Goal: Information Seeking & Learning: Learn about a topic

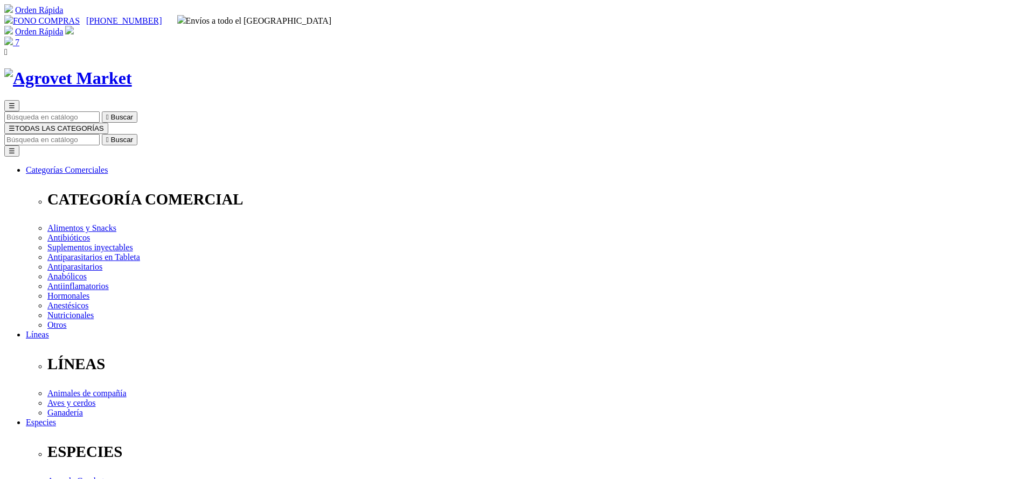
select select "5"
type input "pen"
click at [102, 134] on button " Buscar" at bounding box center [120, 139] width 36 height 11
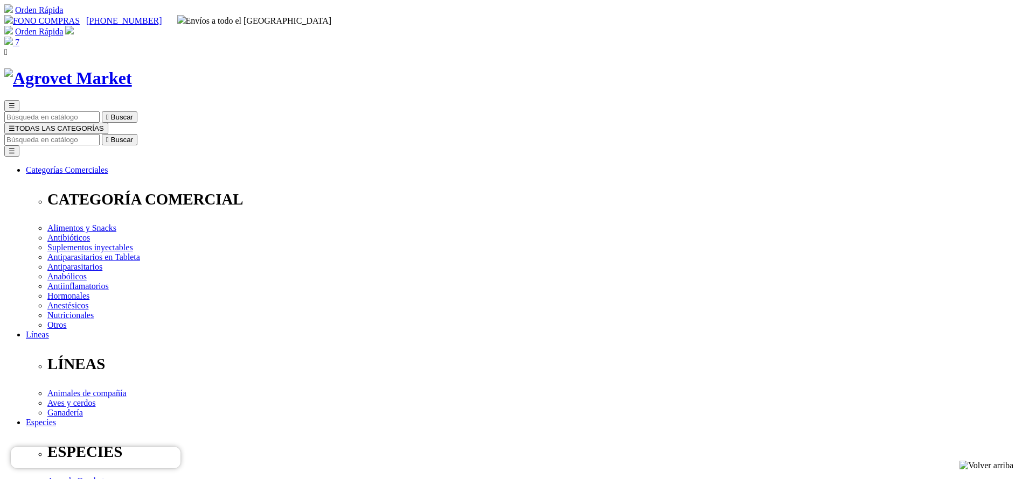
copy div "Pen-Strep® 20/20"
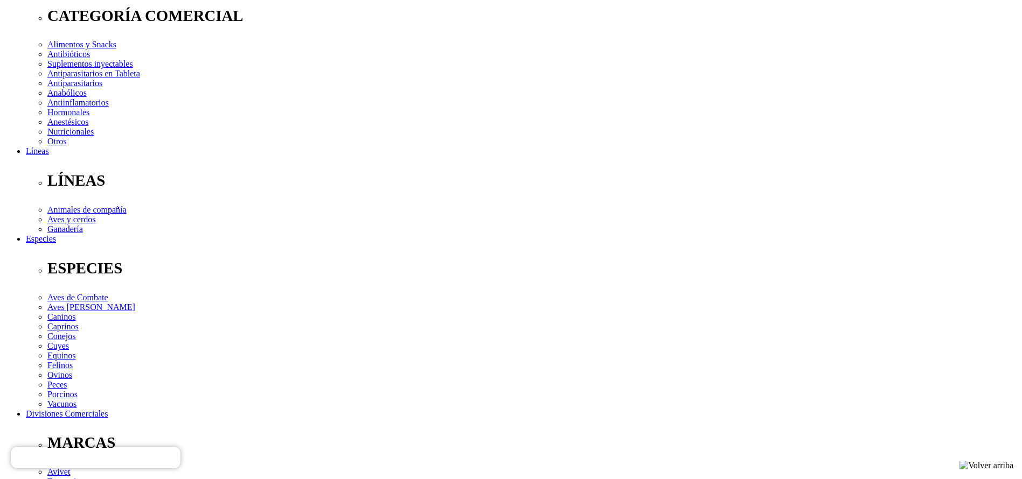
scroll to position [485, 0]
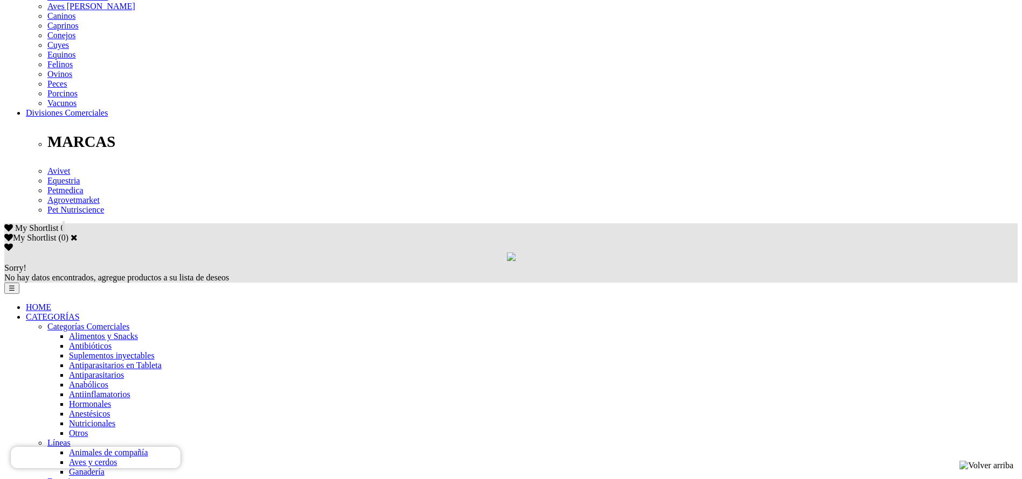
copy div "Lore ipsumdolors ametcons adi elitseddoeiusmo temporinc u la etdolorema a/e adm…"
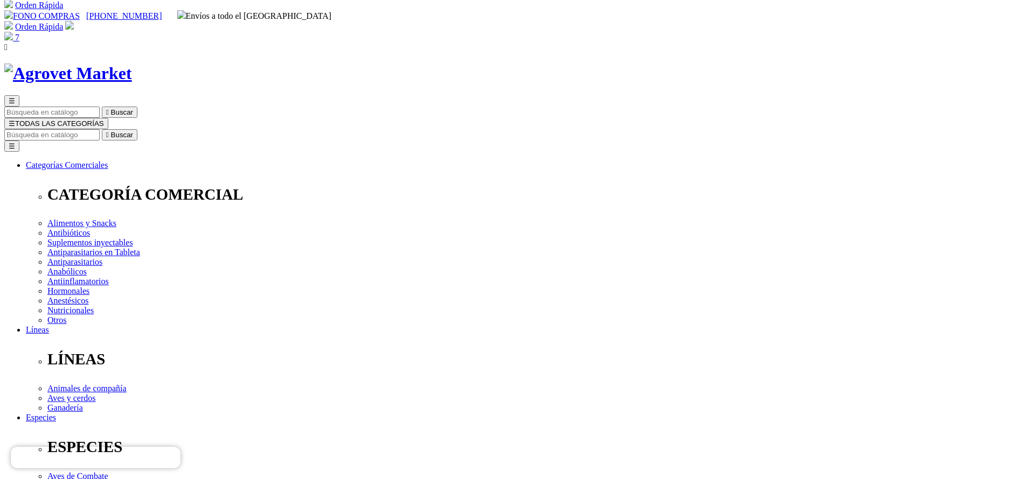
scroll to position [0, 0]
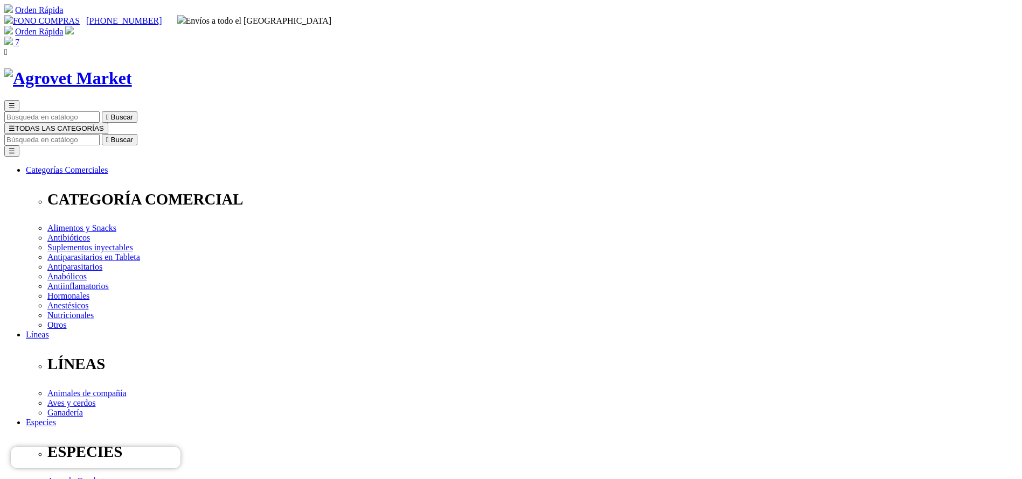
click at [100, 134] on input "Buscar" at bounding box center [51, 139] width 95 height 11
type input "iron"
click at [102, 134] on button " Buscar" at bounding box center [120, 139] width 36 height 11
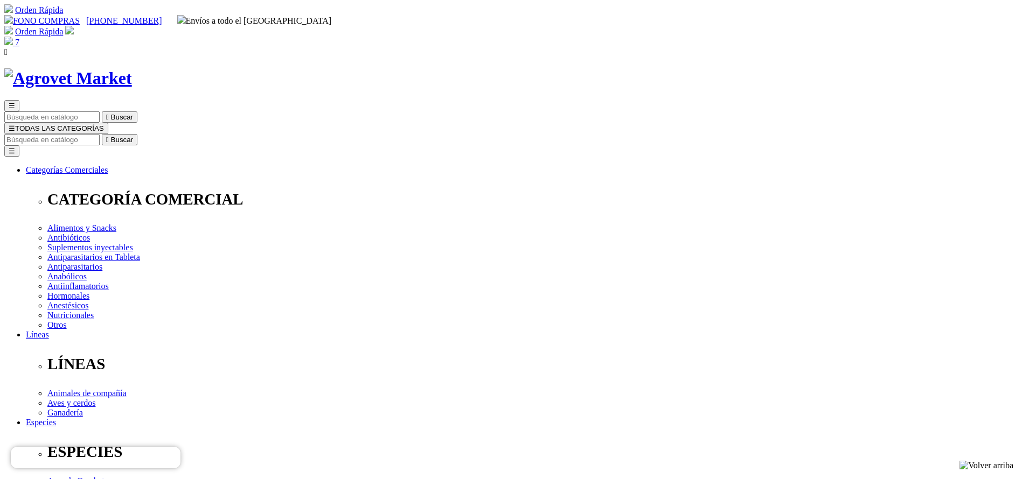
copy div "Iron-Dex 200® B12"
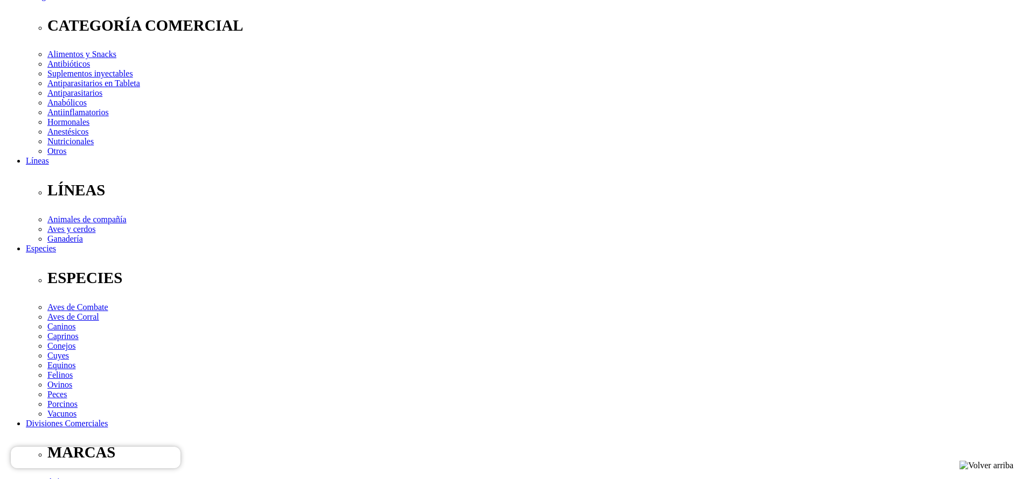
scroll to position [323, 0]
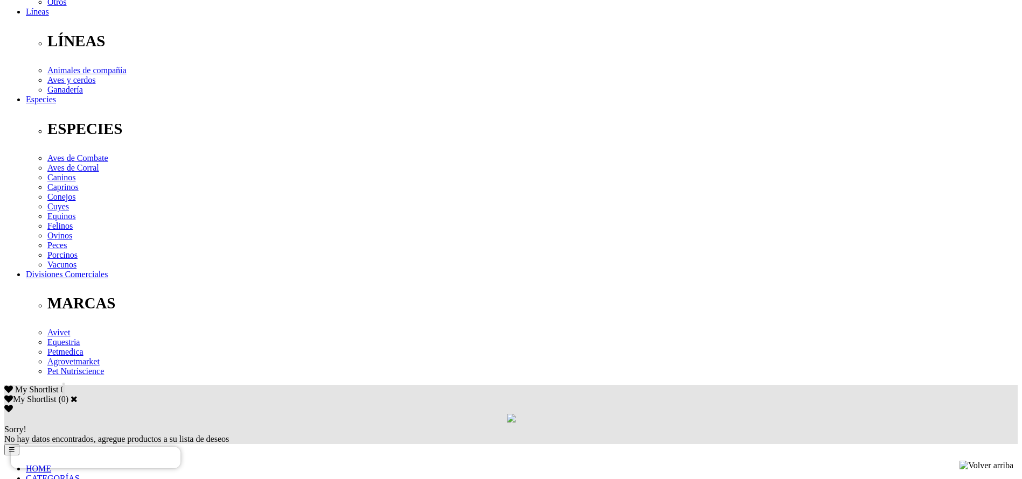
copy div "Prevención y tratamiento de deficiencias de hierro y vitamina B12 en lechones y…"
